Goal: Transaction & Acquisition: Purchase product/service

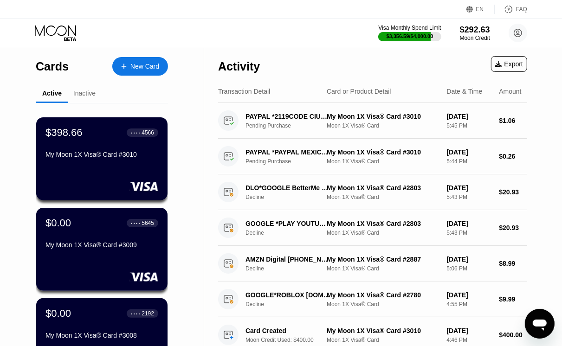
click at [135, 65] on div "New Card" at bounding box center [144, 67] width 29 height 8
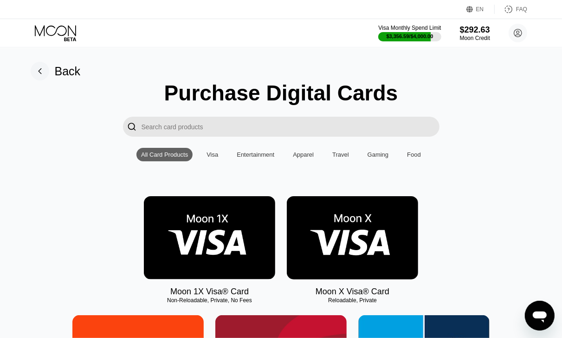
click at [189, 233] on img at bounding box center [209, 237] width 131 height 83
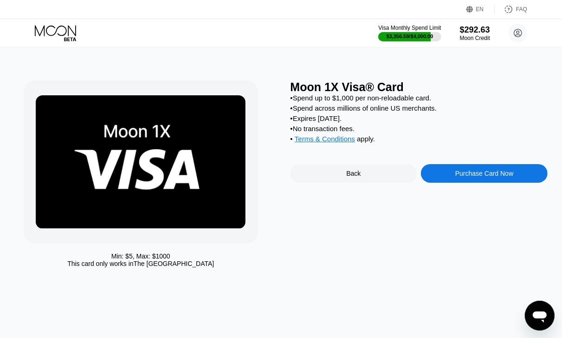
click at [458, 179] on div "Purchase Card Now" at bounding box center [484, 173] width 127 height 19
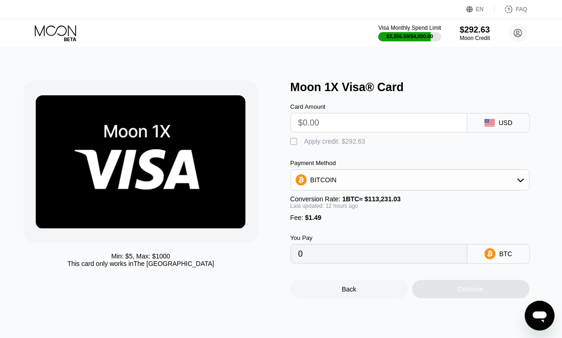
click at [331, 121] on input "text" at bounding box center [379, 122] width 161 height 19
type input "$5"
type input "0.00005779"
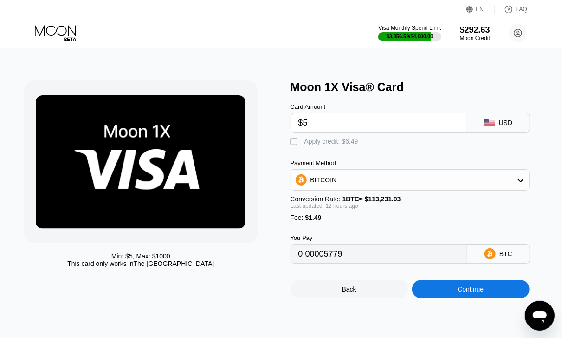
type input "$5"
type input "0"
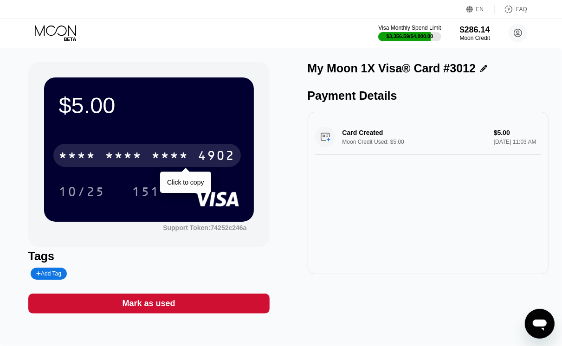
click at [217, 152] on div "4902" at bounding box center [216, 157] width 37 height 15
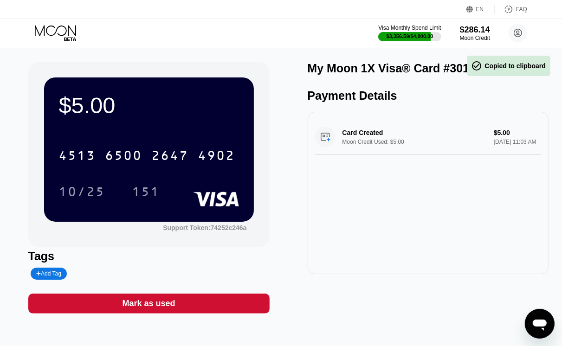
click at [154, 198] on div "151" at bounding box center [146, 193] width 28 height 15
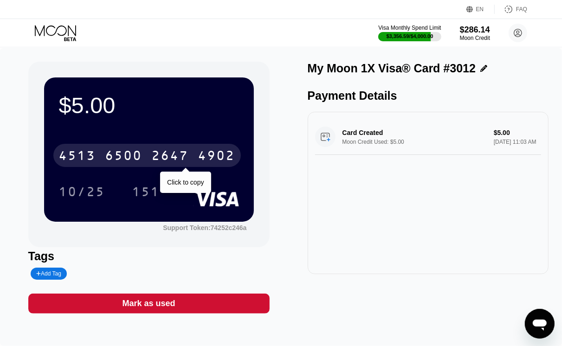
drag, startPoint x: 203, startPoint y: 151, endPoint x: 195, endPoint y: 156, distance: 9.6
click at [203, 151] on div "4902" at bounding box center [216, 157] width 37 height 15
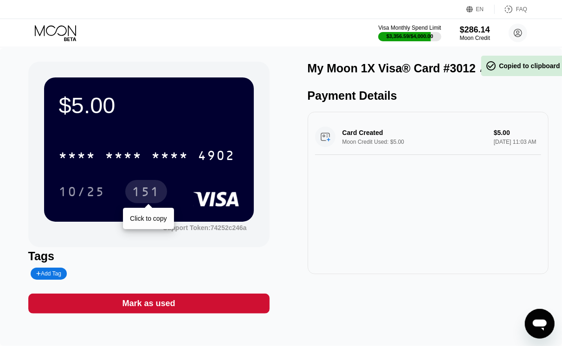
click at [138, 194] on div "151" at bounding box center [146, 193] width 28 height 15
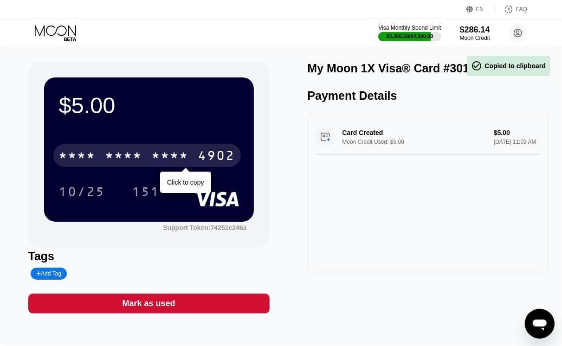
click at [164, 152] on div "* * * *" at bounding box center [170, 157] width 37 height 15
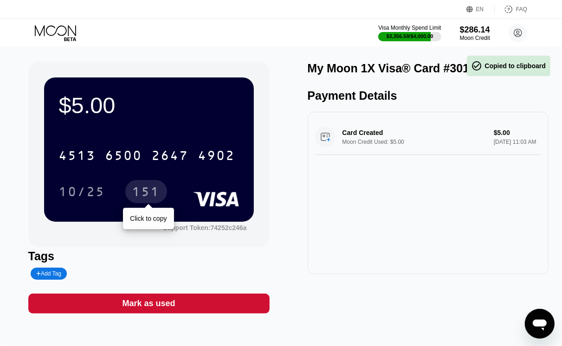
click at [152, 182] on div "151" at bounding box center [146, 191] width 42 height 23
